Goal: Task Accomplishment & Management: Complete application form

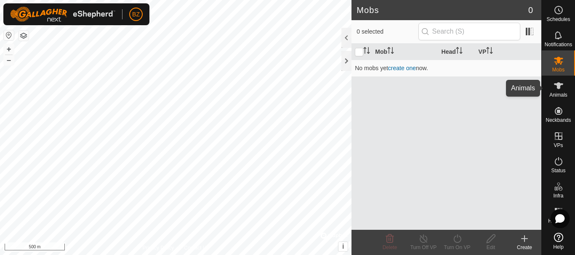
click at [558, 90] on icon at bounding box center [558, 86] width 10 height 10
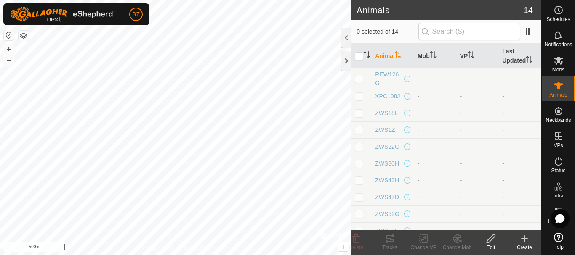
scroll to position [77, 0]
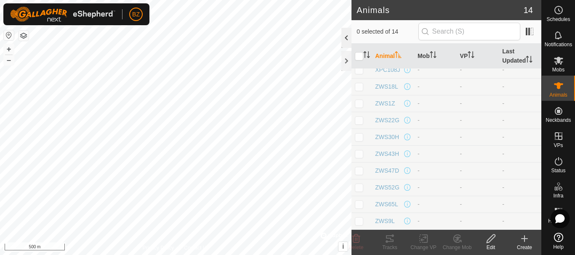
click at [344, 38] on div at bounding box center [346, 38] width 10 height 20
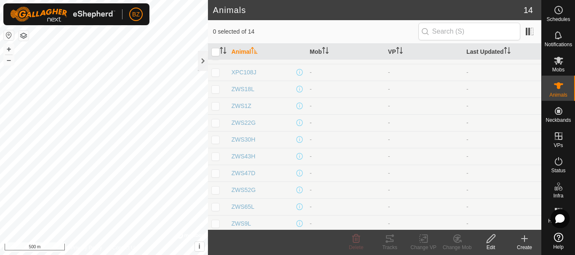
scroll to position [66, 0]
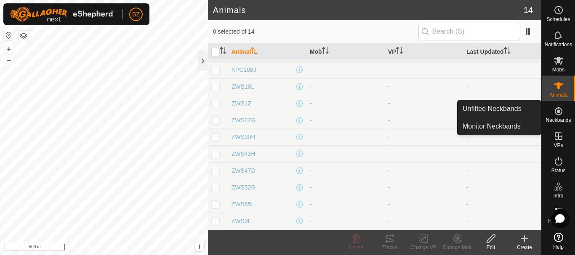
click at [556, 116] on es-neckbands-svg-icon at bounding box center [558, 110] width 15 height 13
click at [514, 112] on link "Unfitted Neckbands" at bounding box center [498, 109] width 83 height 17
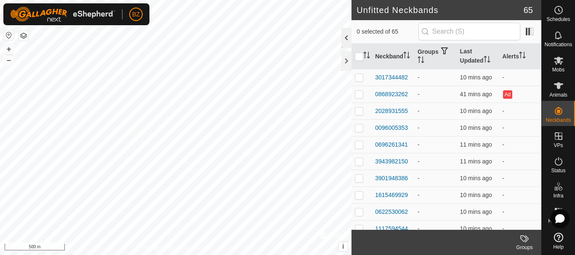
click at [344, 40] on div at bounding box center [346, 38] width 10 height 20
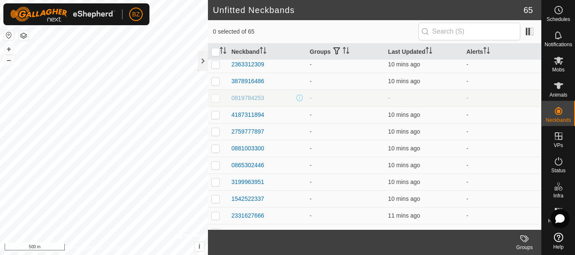
scroll to position [592, 0]
click at [258, 99] on div "0819784253" at bounding box center [247, 98] width 33 height 9
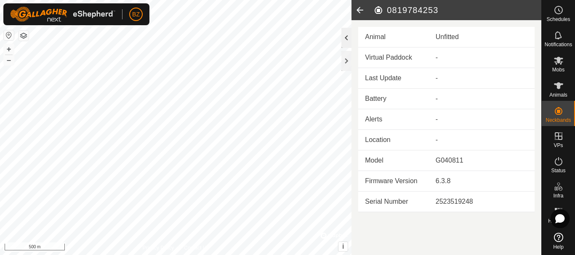
click at [345, 37] on div at bounding box center [346, 38] width 10 height 20
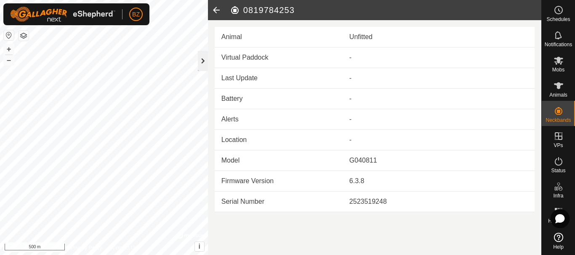
click at [203, 61] on div at bounding box center [203, 61] width 10 height 20
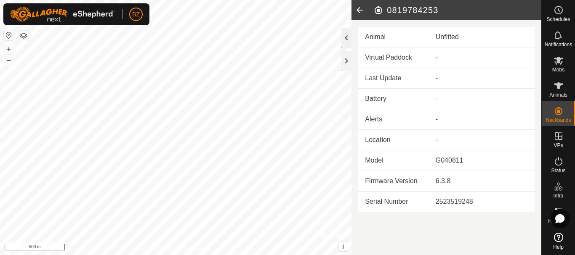
click at [344, 32] on div at bounding box center [346, 38] width 10 height 20
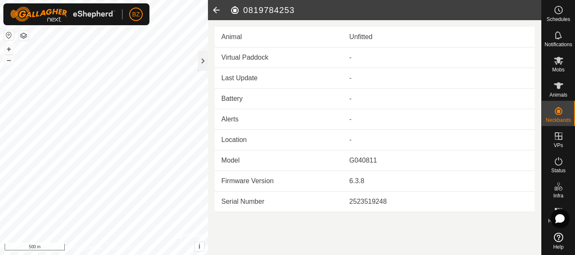
click at [217, 11] on icon at bounding box center [216, 10] width 17 height 20
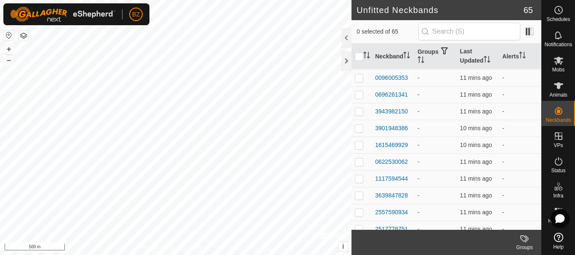
scroll to position [50, 0]
click at [403, 56] on icon "Activate to sort" at bounding box center [406, 55] width 7 height 7
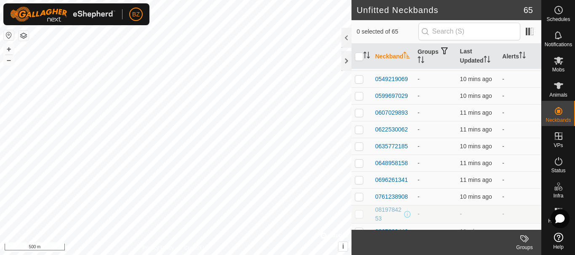
scroll to position [83, 0]
click at [472, 57] on th "Last Updated" at bounding box center [478, 57] width 42 height 26
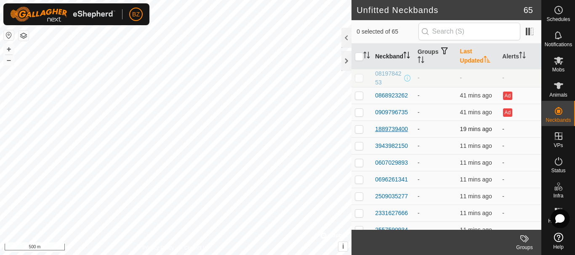
click at [399, 128] on div "1889739400" at bounding box center [391, 129] width 33 height 9
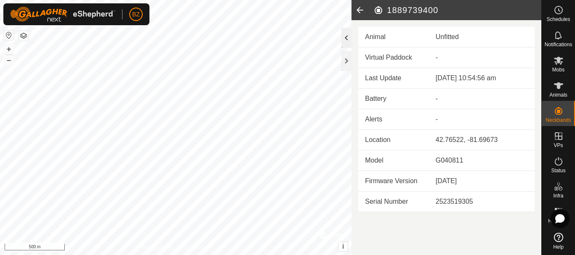
click at [344, 37] on div at bounding box center [346, 38] width 10 height 20
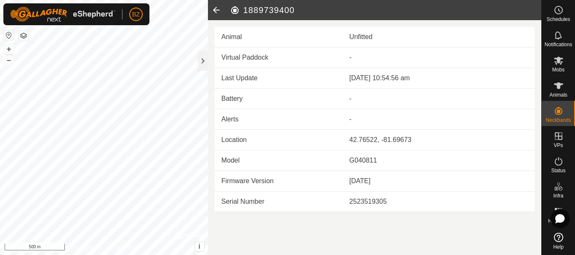
click at [215, 10] on icon at bounding box center [216, 10] width 17 height 20
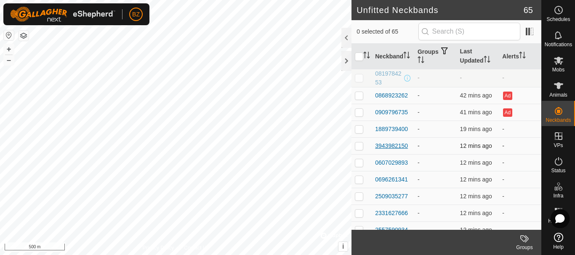
click at [398, 146] on div "3943982150" at bounding box center [391, 146] width 33 height 9
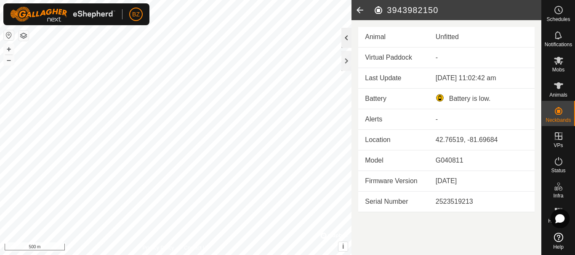
click at [347, 36] on div at bounding box center [346, 38] width 10 height 20
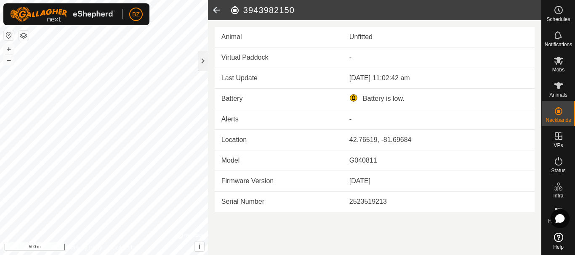
click at [218, 9] on icon at bounding box center [216, 10] width 17 height 20
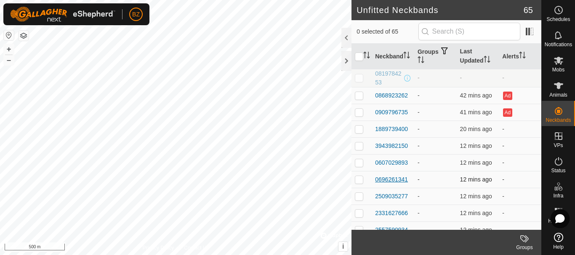
click at [395, 181] on div "0696261341" at bounding box center [391, 179] width 33 height 9
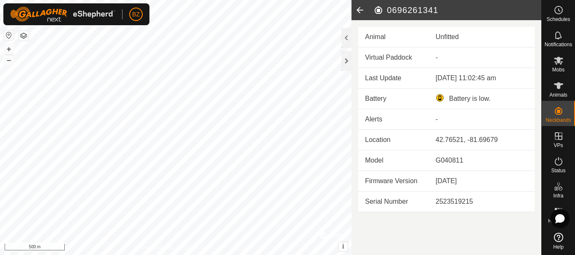
click at [357, 12] on icon at bounding box center [359, 10] width 17 height 20
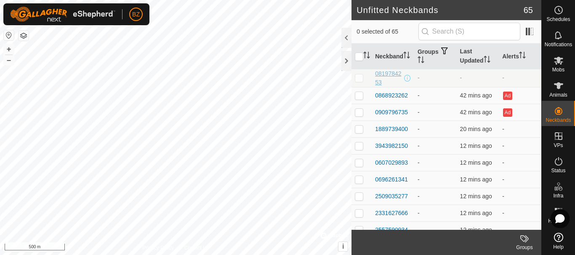
click at [381, 77] on div "0819784253" at bounding box center [388, 78] width 27 height 18
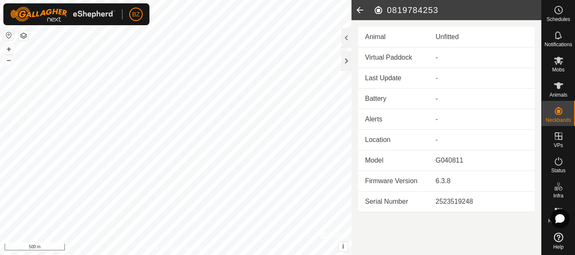
click at [361, 8] on icon at bounding box center [359, 10] width 17 height 20
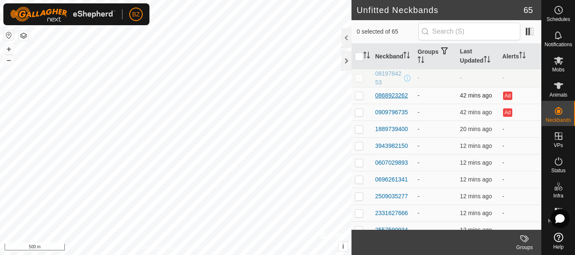
click at [394, 94] on div "0868923262" at bounding box center [391, 95] width 33 height 9
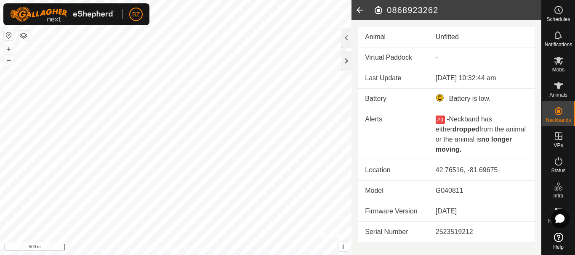
click at [357, 10] on icon at bounding box center [359, 10] width 17 height 20
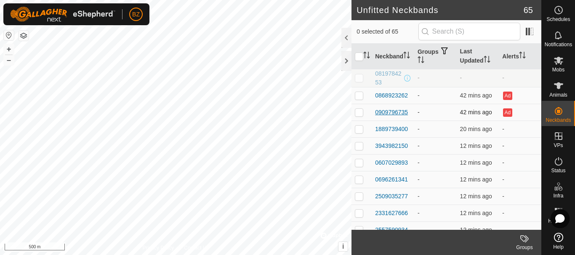
click at [384, 112] on div "0909796735" at bounding box center [391, 112] width 33 height 9
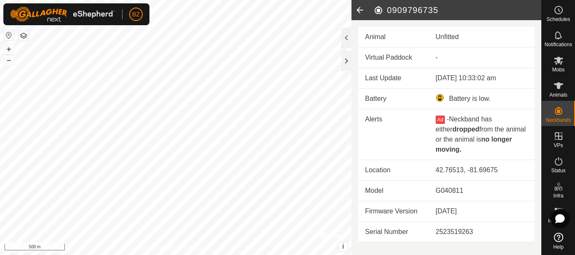
click at [361, 9] on icon at bounding box center [359, 10] width 17 height 20
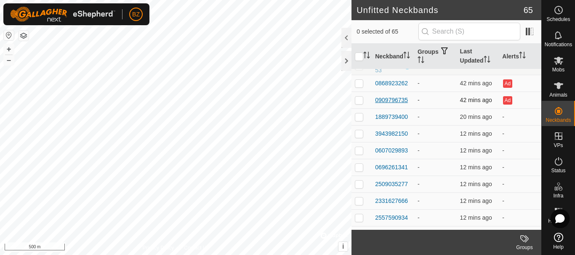
scroll to position [13, 0]
click at [391, 117] on div "1889739400" at bounding box center [391, 116] width 33 height 9
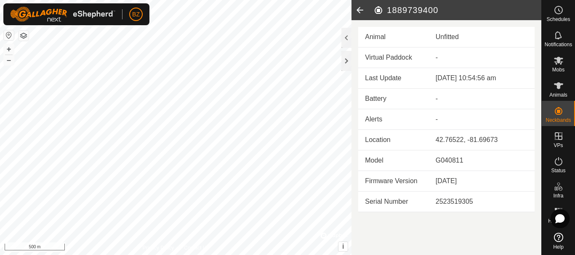
click at [357, 11] on icon at bounding box center [359, 10] width 17 height 20
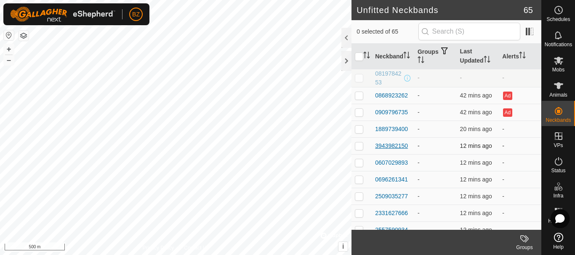
click at [397, 148] on div "3943982150" at bounding box center [391, 146] width 33 height 9
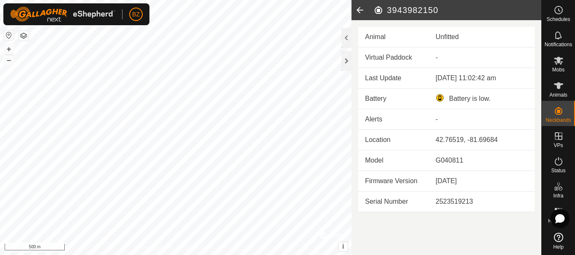
click at [360, 9] on icon at bounding box center [359, 10] width 17 height 20
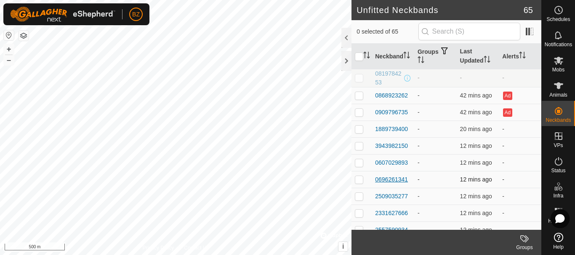
click at [388, 178] on div "0696261341" at bounding box center [391, 179] width 33 height 9
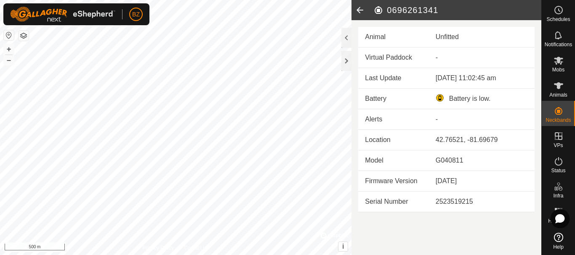
click at [361, 9] on icon at bounding box center [359, 10] width 17 height 20
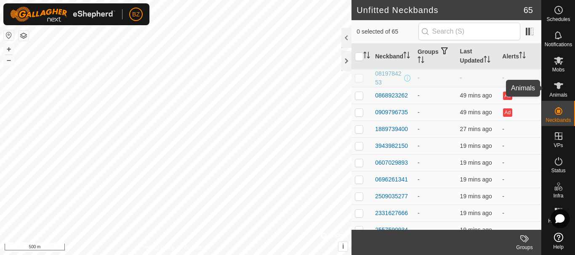
click at [564, 90] on es-animals-svg-icon at bounding box center [558, 85] width 15 height 13
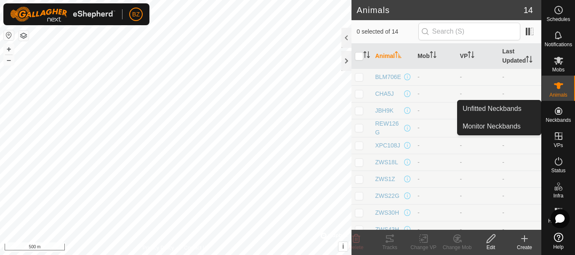
click at [562, 112] on icon at bounding box center [559, 111] width 8 height 8
click at [506, 124] on link "Monitor Neckbands" at bounding box center [498, 126] width 83 height 17
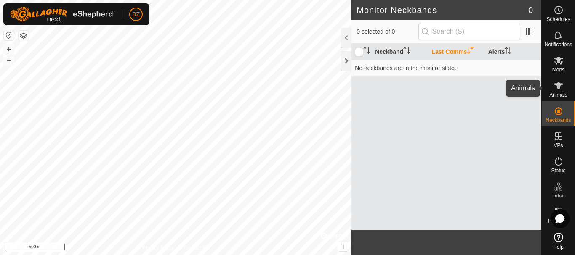
click at [559, 89] on icon at bounding box center [558, 86] width 10 height 10
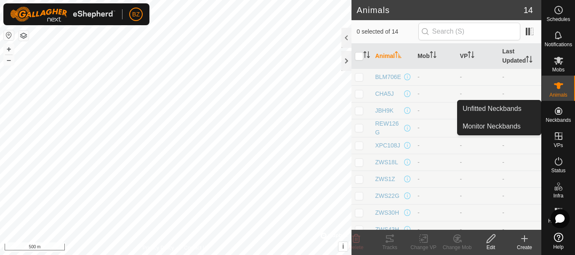
click at [550, 112] on div "Neckbands" at bounding box center [558, 113] width 33 height 25
click at [505, 106] on link "Unfitted Neckbands" at bounding box center [498, 109] width 83 height 17
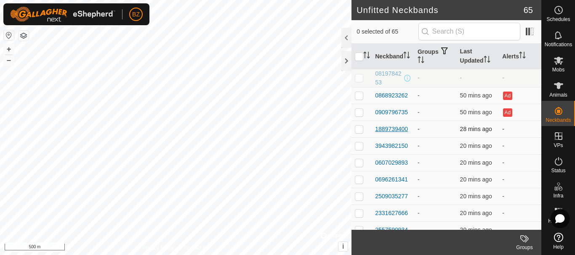
click at [388, 127] on div "1889739400" at bounding box center [391, 129] width 33 height 9
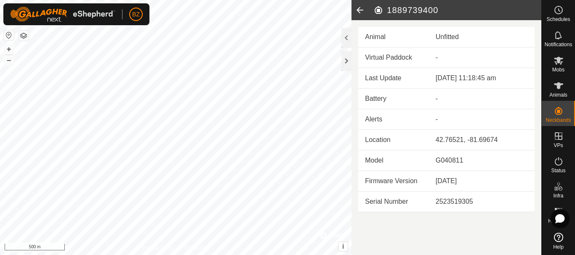
click at [357, 10] on icon at bounding box center [359, 10] width 17 height 20
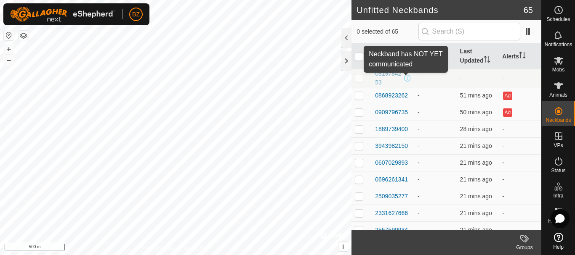
click at [405, 79] on span at bounding box center [407, 78] width 7 height 7
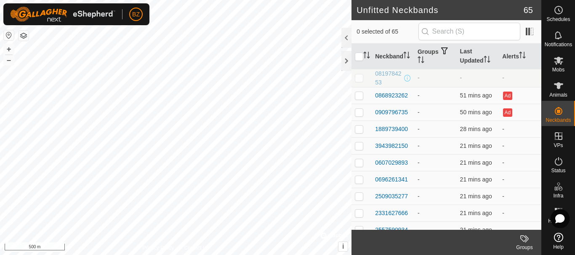
click at [404, 76] on span at bounding box center [407, 78] width 7 height 7
drag, startPoint x: 404, startPoint y: 76, endPoint x: 392, endPoint y: 73, distance: 11.6
click at [392, 73] on div "0819784253" at bounding box center [393, 78] width 36 height 18
click at [392, 73] on div "0819784253" at bounding box center [388, 78] width 27 height 18
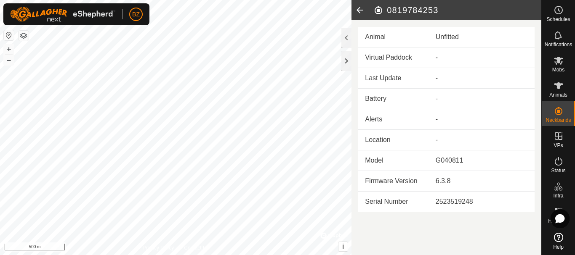
click at [361, 7] on icon at bounding box center [359, 10] width 17 height 20
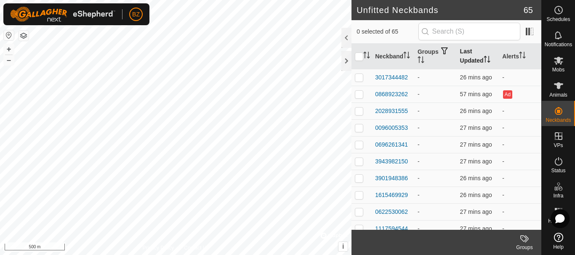
click at [472, 59] on th "Last Updated" at bounding box center [478, 57] width 42 height 26
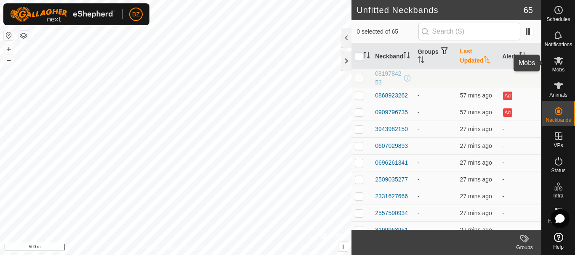
click at [560, 66] on es-mob-svg-icon at bounding box center [558, 60] width 15 height 13
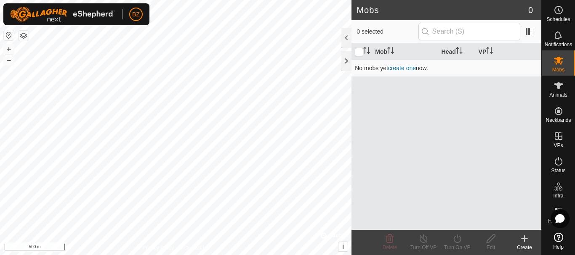
click at [409, 69] on link "create one" at bounding box center [402, 68] width 28 height 7
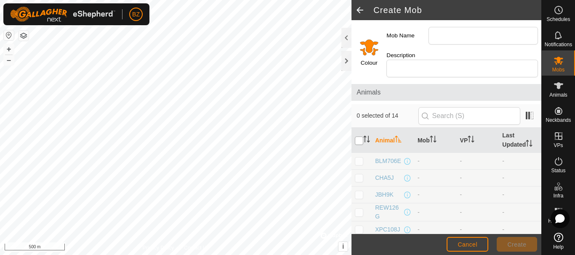
click at [359, 140] on input "checkbox" at bounding box center [359, 141] width 8 height 8
checkbox input "true"
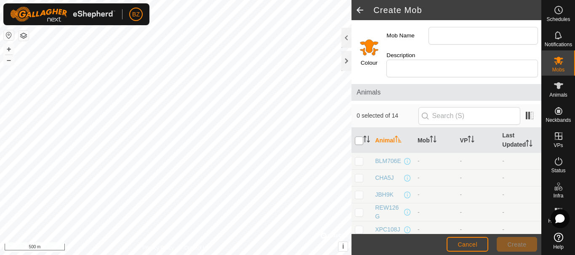
checkbox input "true"
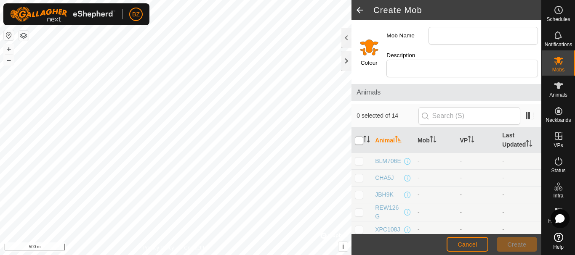
checkbox input "true"
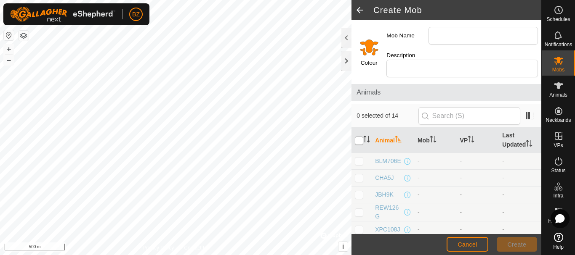
checkbox input "true"
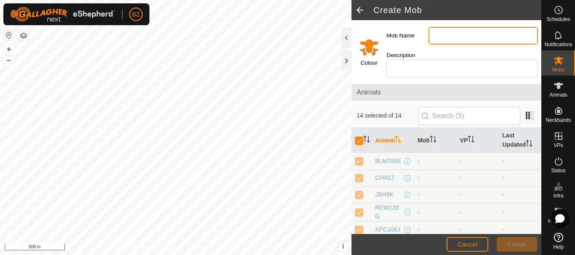
click at [459, 38] on input "Mob Name" at bounding box center [482, 36] width 109 height 18
type input "Home Pasture"
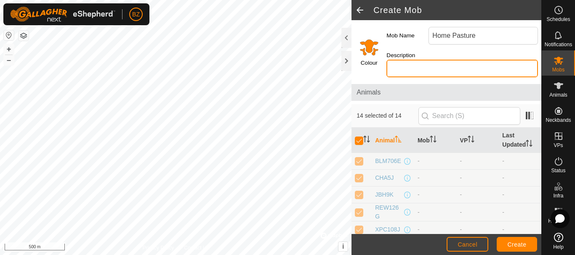
click at [432, 72] on input "Description" at bounding box center [461, 69] width 151 height 18
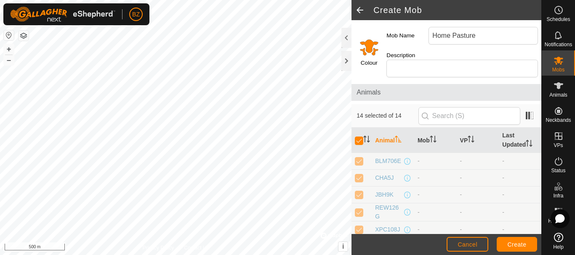
click at [371, 48] on input "Select a color" at bounding box center [369, 47] width 20 height 20
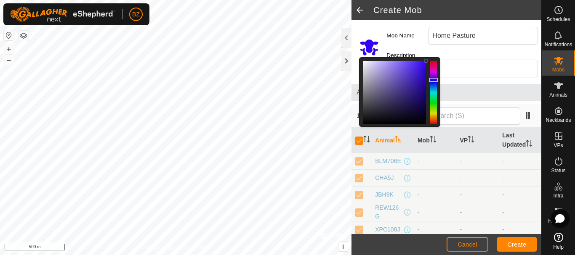
click at [435, 80] on div at bounding box center [433, 92] width 7 height 63
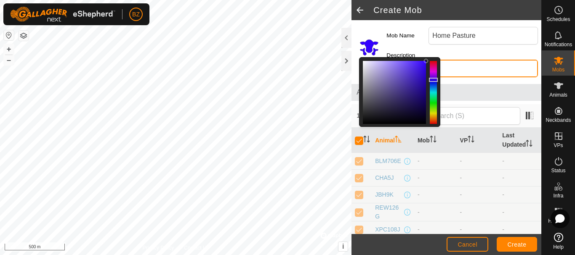
click at [455, 69] on input "Description" at bounding box center [461, 69] width 151 height 18
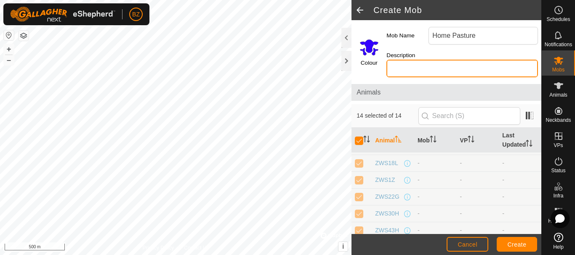
scroll to position [157, 0]
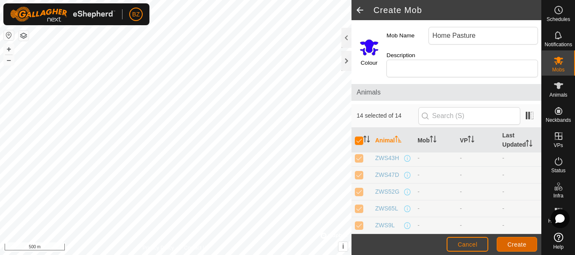
click at [518, 244] on span "Create" at bounding box center [516, 245] width 19 height 7
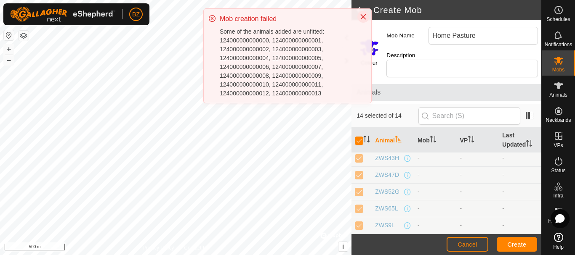
click at [363, 16] on icon "Close" at bounding box center [363, 16] width 7 height 7
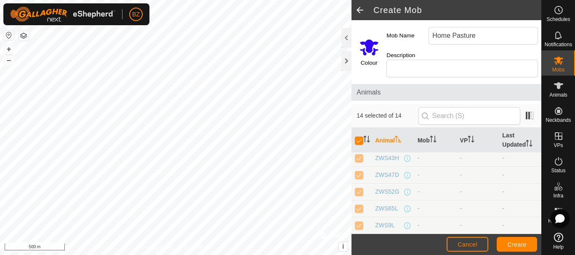
click at [359, 8] on span at bounding box center [359, 10] width 17 height 20
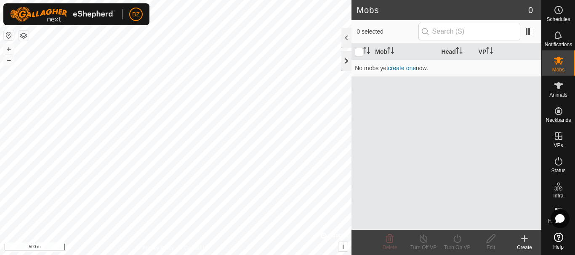
click at [343, 61] on div at bounding box center [346, 61] width 10 height 20
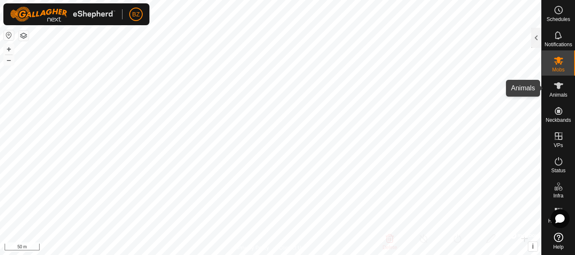
click at [555, 93] on span "Animals" at bounding box center [558, 95] width 18 height 5
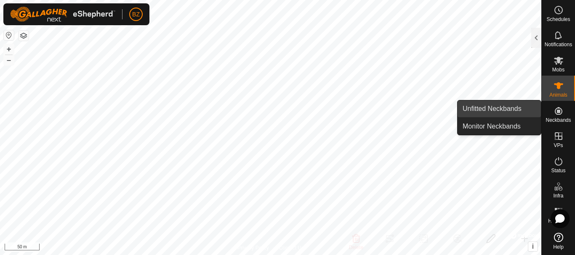
click at [505, 106] on link "Unfitted Neckbands" at bounding box center [498, 109] width 83 height 17
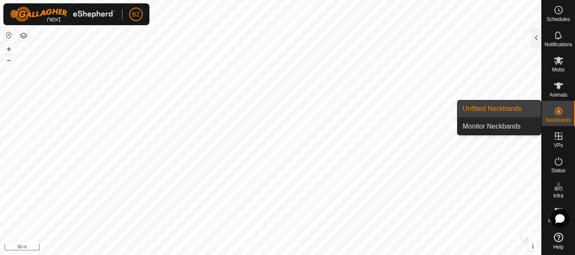
click at [502, 109] on link "Unfitted Neckbands" at bounding box center [498, 109] width 83 height 17
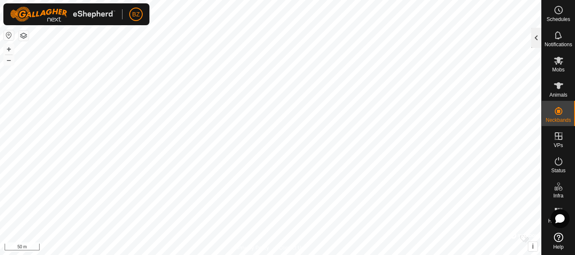
click at [536, 38] on div at bounding box center [536, 38] width 10 height 20
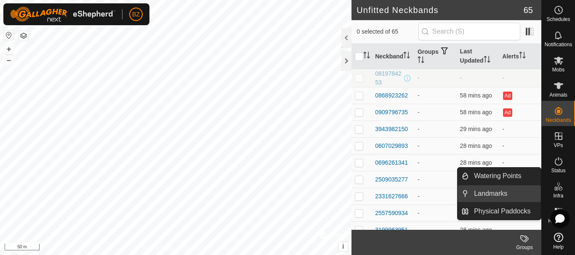
click at [511, 197] on link "Landmarks" at bounding box center [505, 194] width 72 height 17
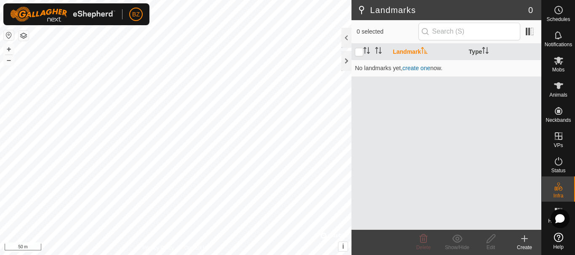
click at [9, 36] on button "button" at bounding box center [9, 35] width 10 height 10
click at [23, 32] on button "button" at bounding box center [24, 36] width 10 height 10
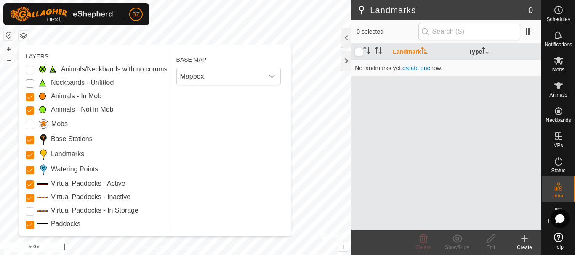
click at [29, 82] on Unfitted "Neckbands - Unfitted" at bounding box center [30, 84] width 8 height 8
click at [28, 69] on Issue "Animals/Neckbands with no comms" at bounding box center [30, 70] width 8 height 8
click at [25, 37] on button "button" at bounding box center [24, 36] width 10 height 10
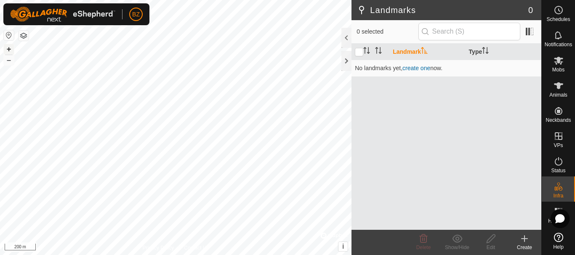
click at [10, 46] on button "+" at bounding box center [9, 49] width 10 height 10
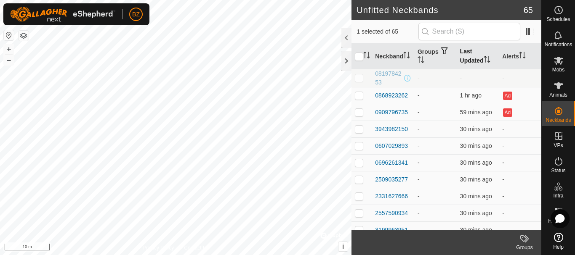
click at [467, 58] on th "Last Updated" at bounding box center [478, 57] width 42 height 26
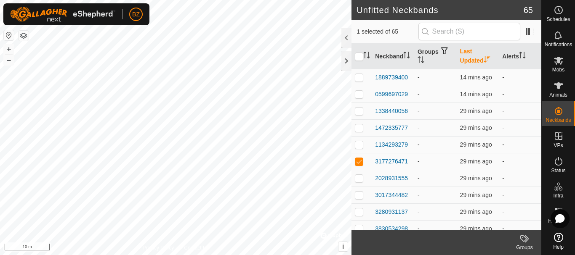
click at [467, 57] on th "Last Updated" at bounding box center [478, 57] width 42 height 26
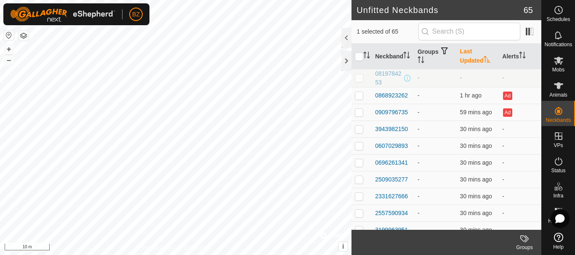
click at [526, 246] on div "Groups" at bounding box center [524, 248] width 34 height 8
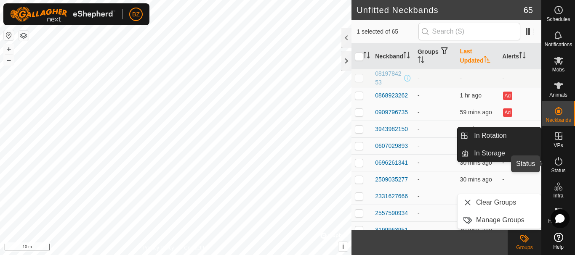
click at [556, 163] on icon at bounding box center [558, 162] width 10 height 10
